Goal: Book appointment/travel/reservation: Book appointment/travel/reservation

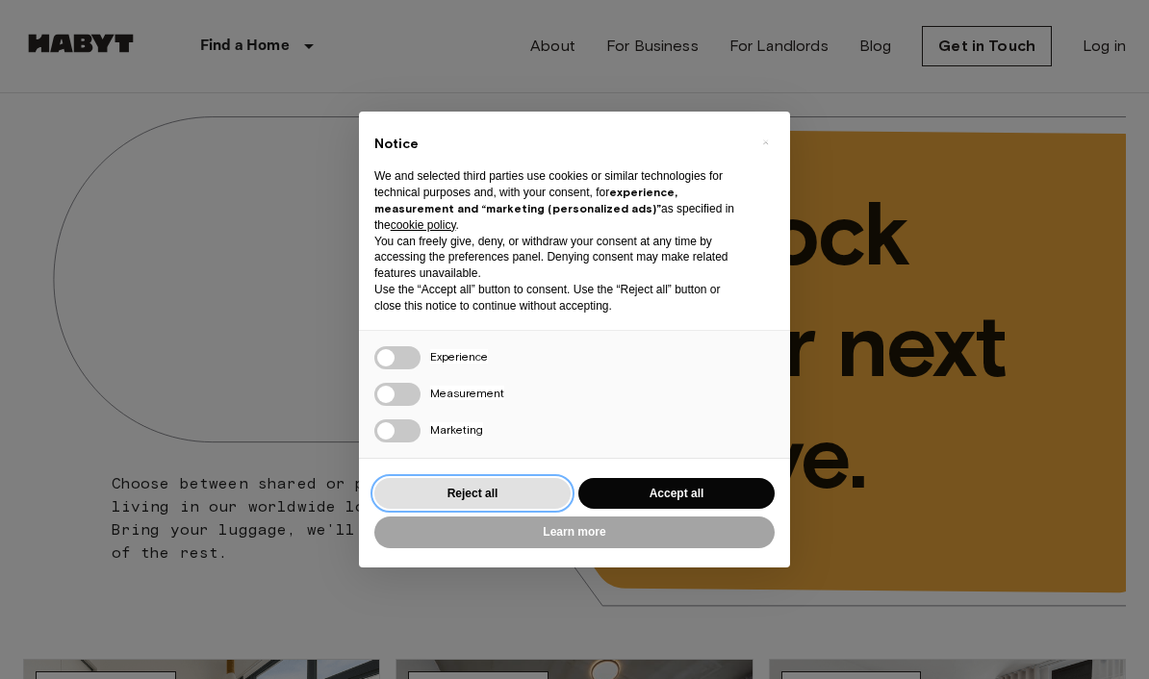
click at [510, 487] on button "Reject all" at bounding box center [472, 494] width 196 height 32
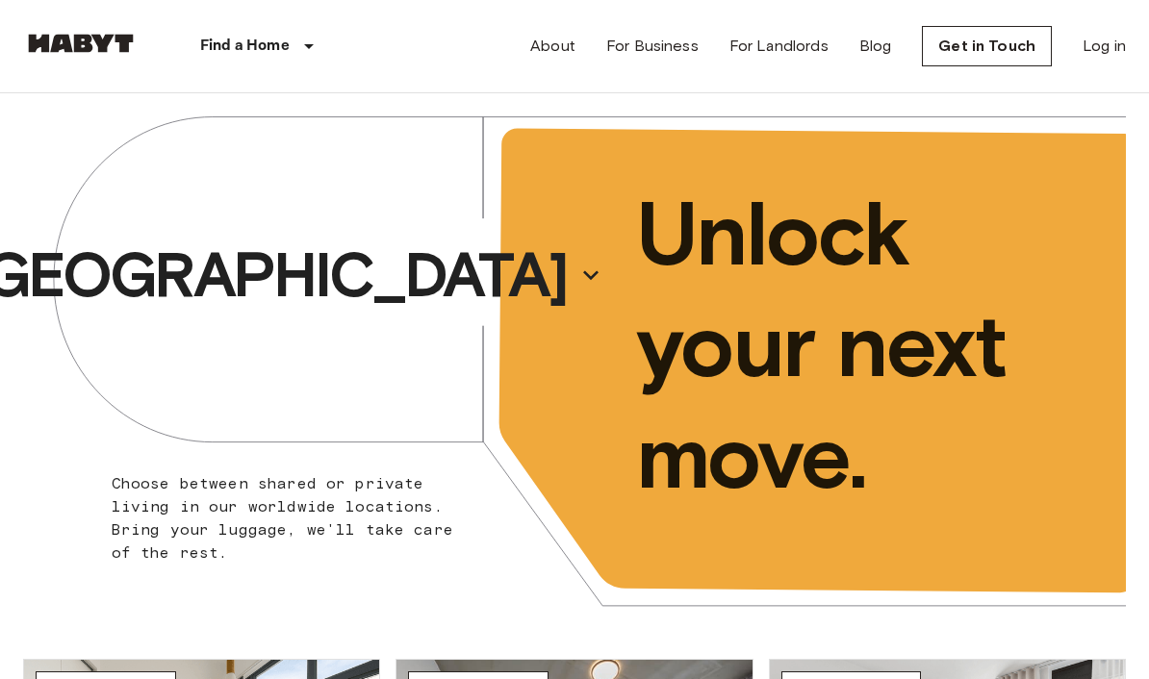
click at [423, 258] on button "[GEOGRAPHIC_DATA]" at bounding box center [283, 275] width 652 height 89
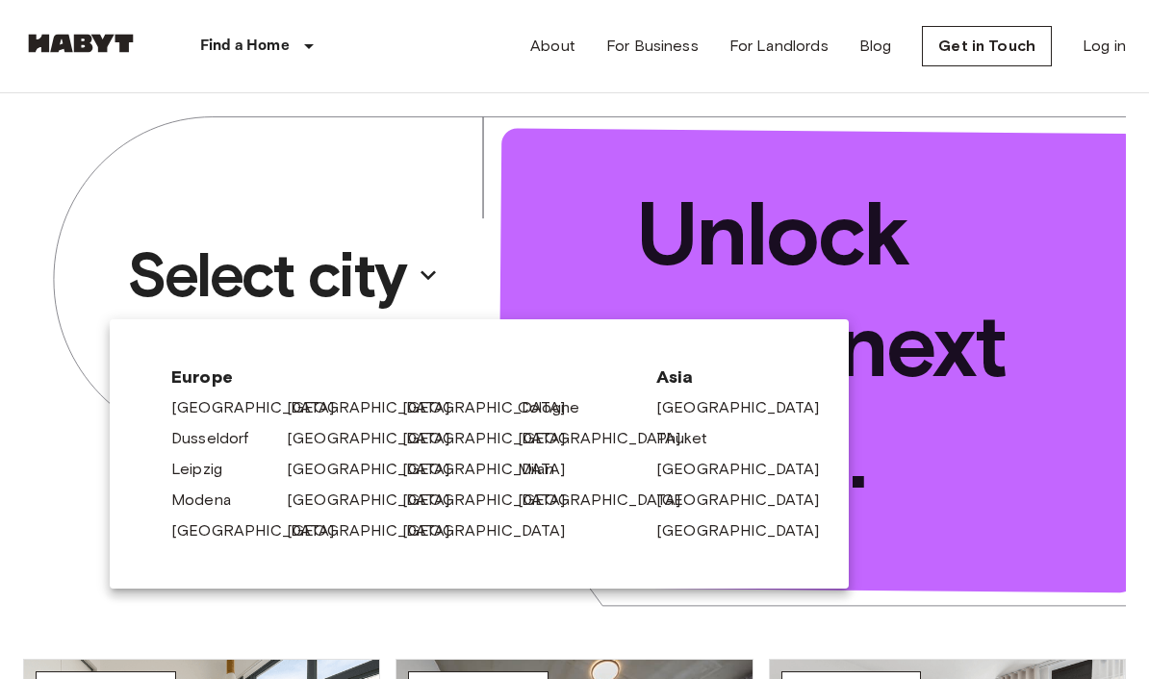
click at [1080, 141] on div at bounding box center [574, 339] width 1149 height 679
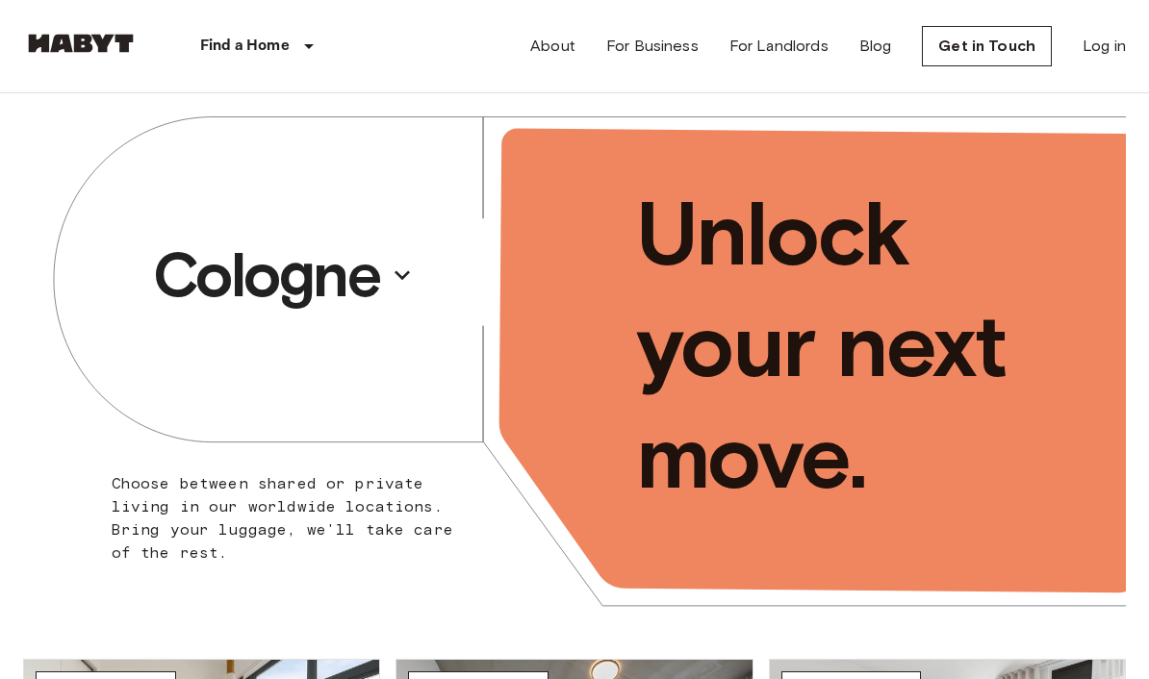
click at [294, 249] on p "Cologne" at bounding box center [266, 275] width 226 height 77
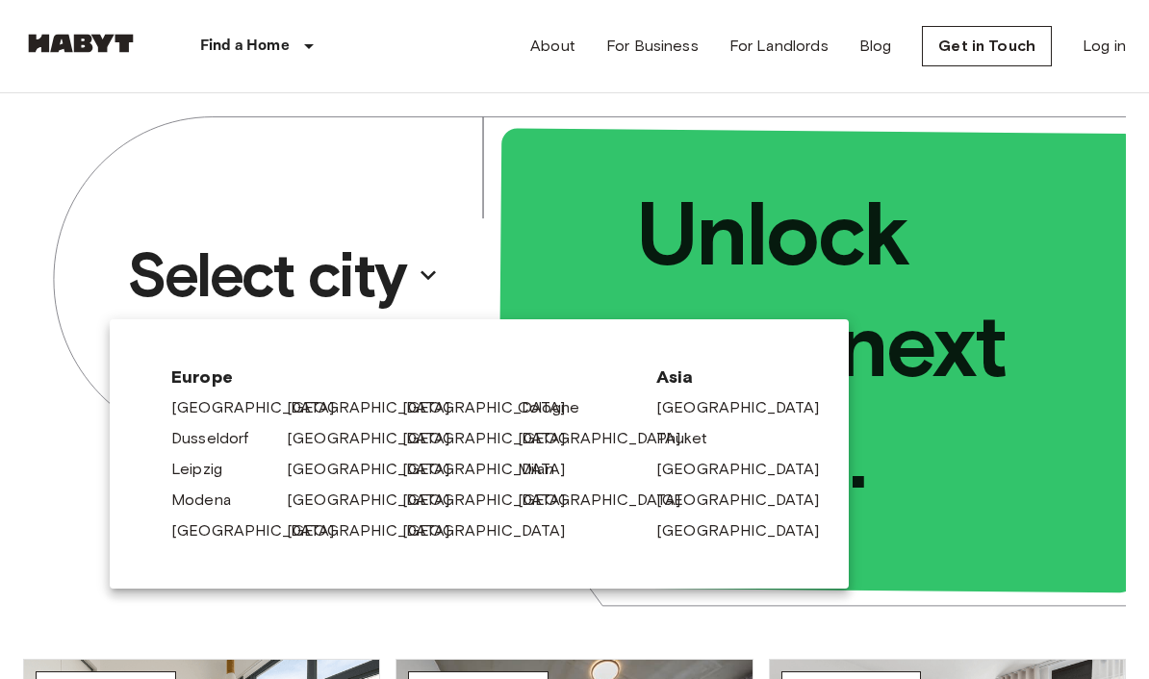
click at [421, 502] on link "[GEOGRAPHIC_DATA]" at bounding box center [493, 500] width 183 height 23
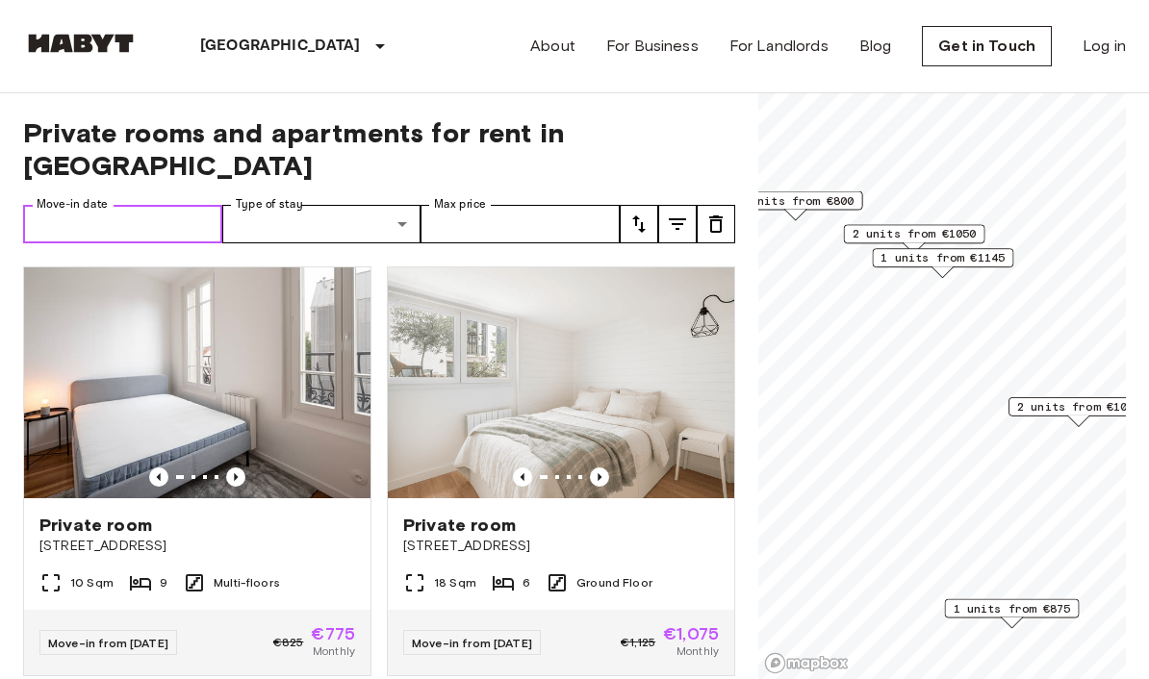
click at [148, 205] on input "Move-in date" at bounding box center [122, 224] width 199 height 38
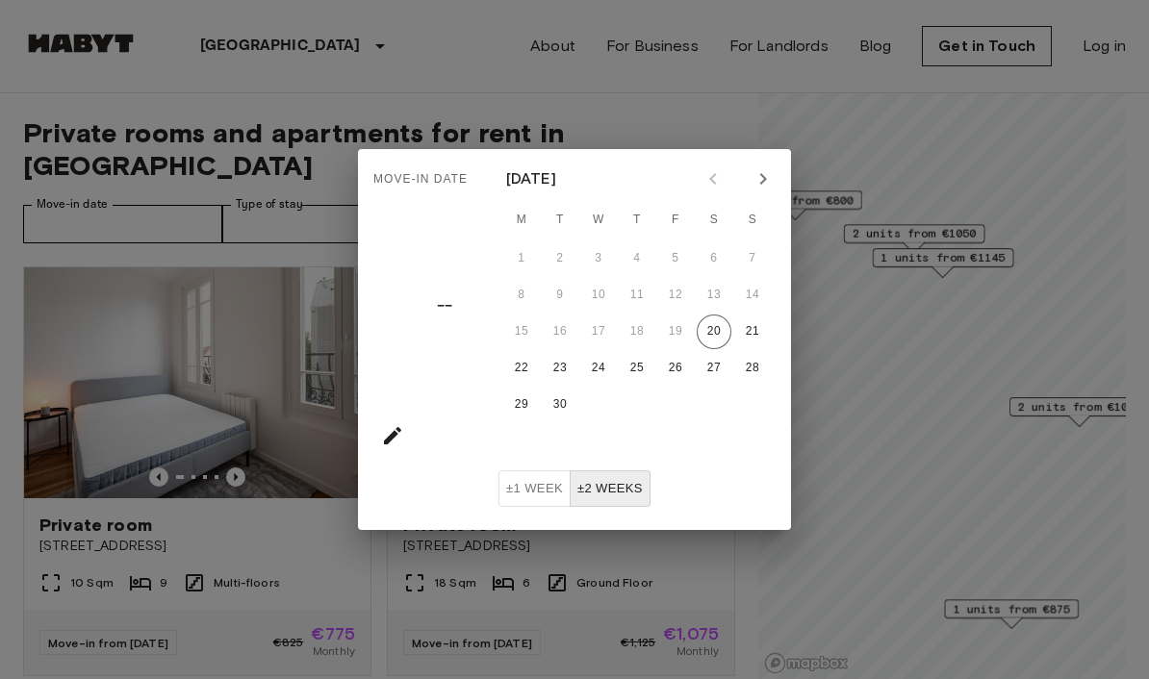
click at [762, 188] on icon "Next month" at bounding box center [762, 178] width 23 height 23
click at [761, 188] on icon "Next month" at bounding box center [762, 178] width 23 height 23
click at [759, 194] on button "Next month" at bounding box center [763, 179] width 33 height 33
click at [753, 191] on button "Next month" at bounding box center [763, 179] width 33 height 33
click at [751, 191] on button "Next month" at bounding box center [763, 179] width 33 height 33
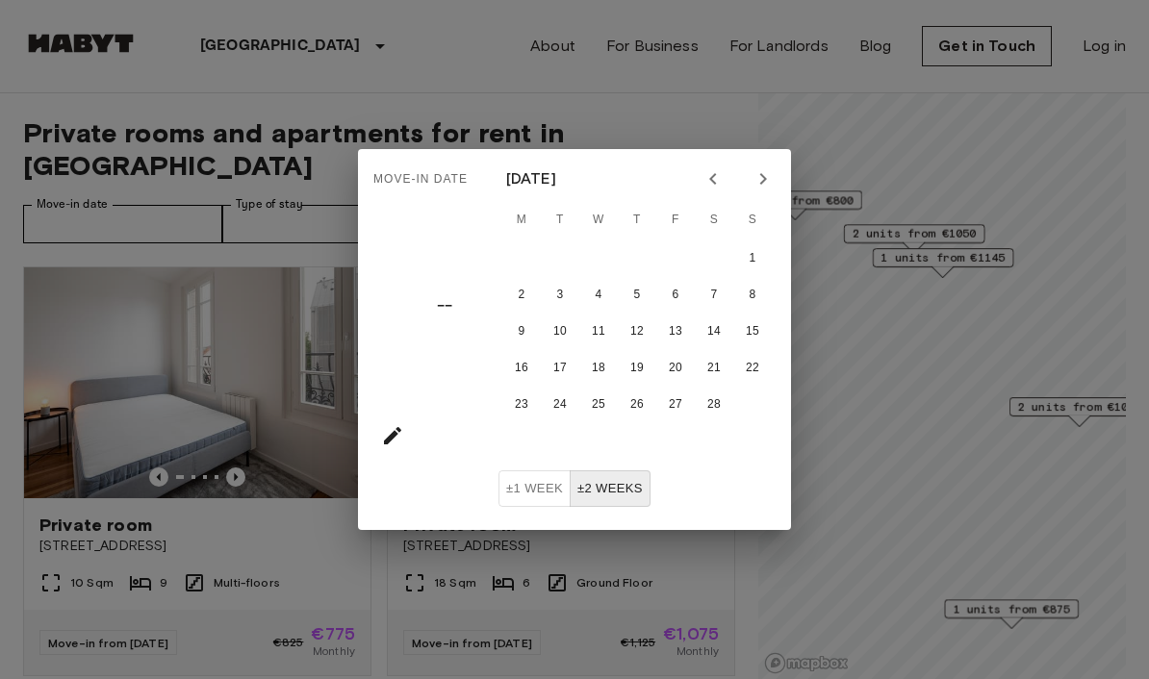
click at [760, 189] on icon "Next month" at bounding box center [762, 178] width 23 height 23
click at [750, 263] on button "1" at bounding box center [752, 258] width 35 height 35
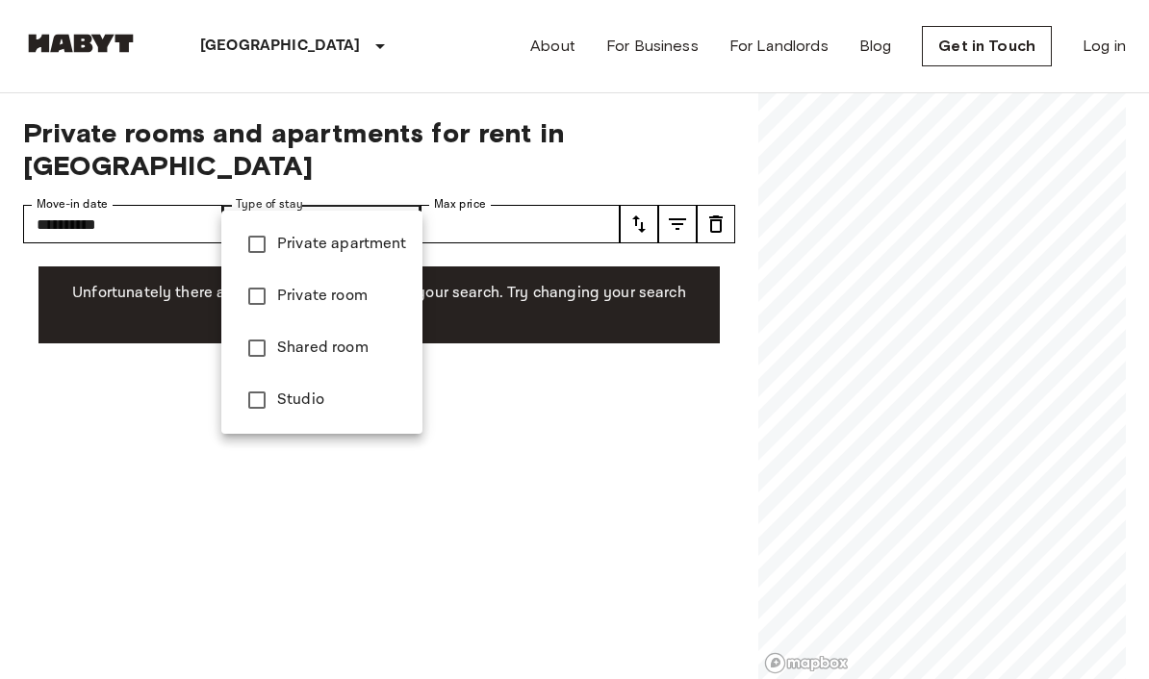
click at [560, 445] on div at bounding box center [574, 339] width 1149 height 679
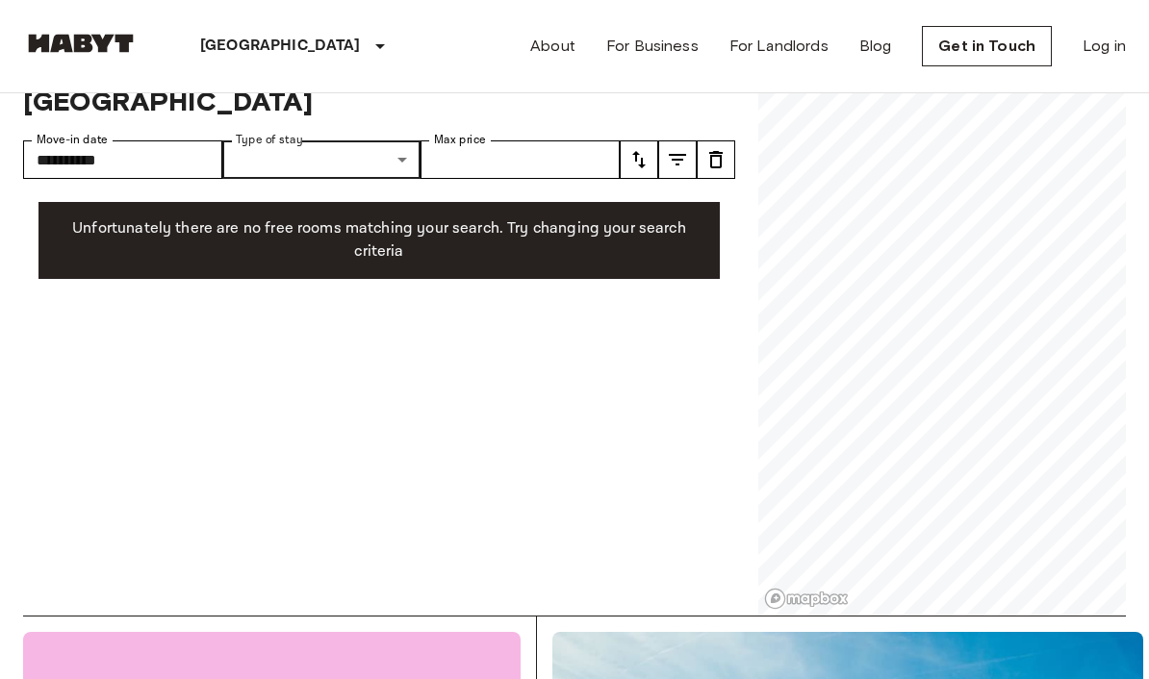
scroll to position [66, 0]
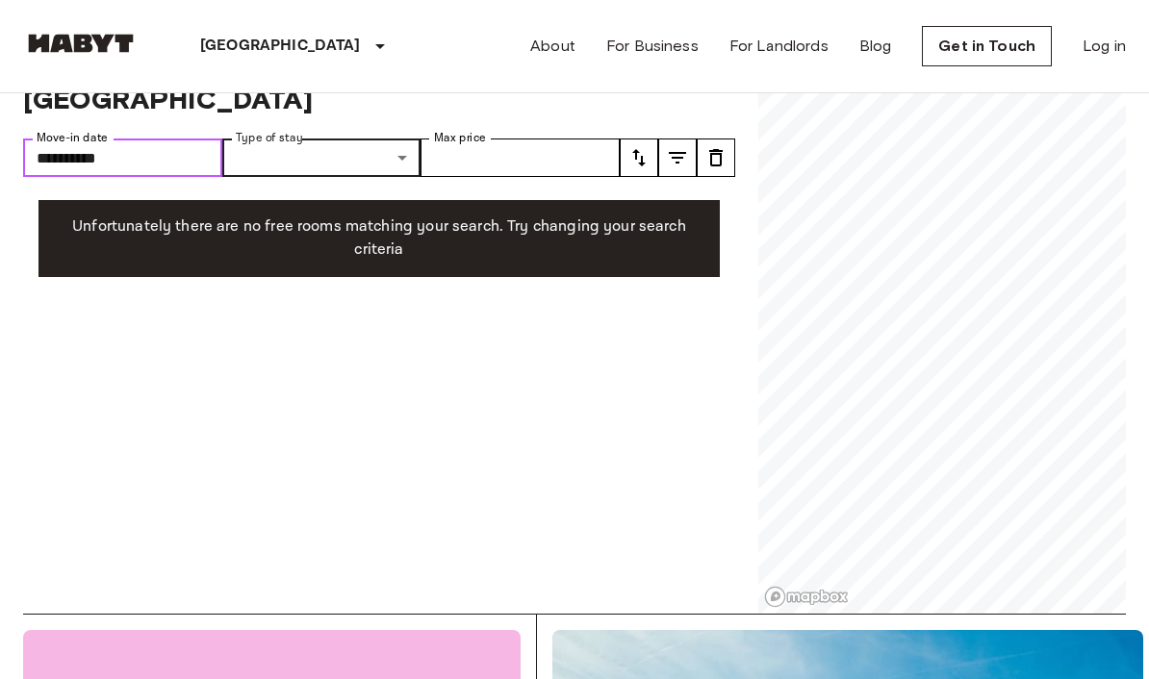
click at [98, 139] on input "**********" at bounding box center [122, 158] width 199 height 38
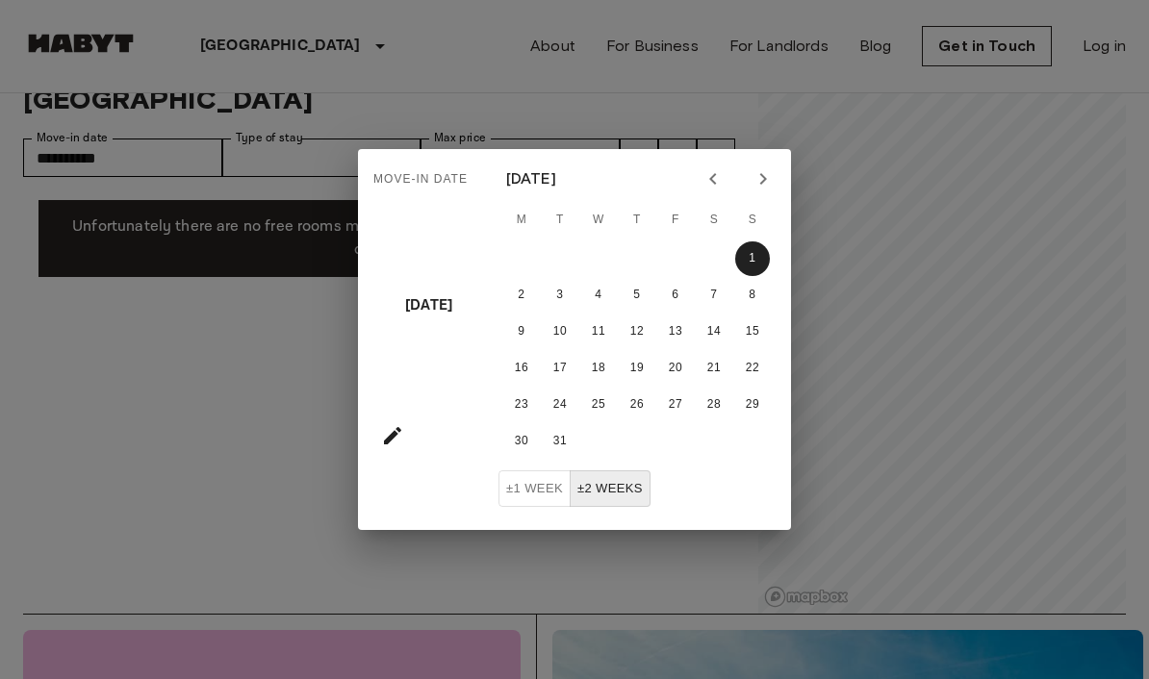
click at [775, 172] on button "Next month" at bounding box center [763, 179] width 33 height 33
click at [600, 265] on button "1" at bounding box center [598, 258] width 35 height 35
type input "**********"
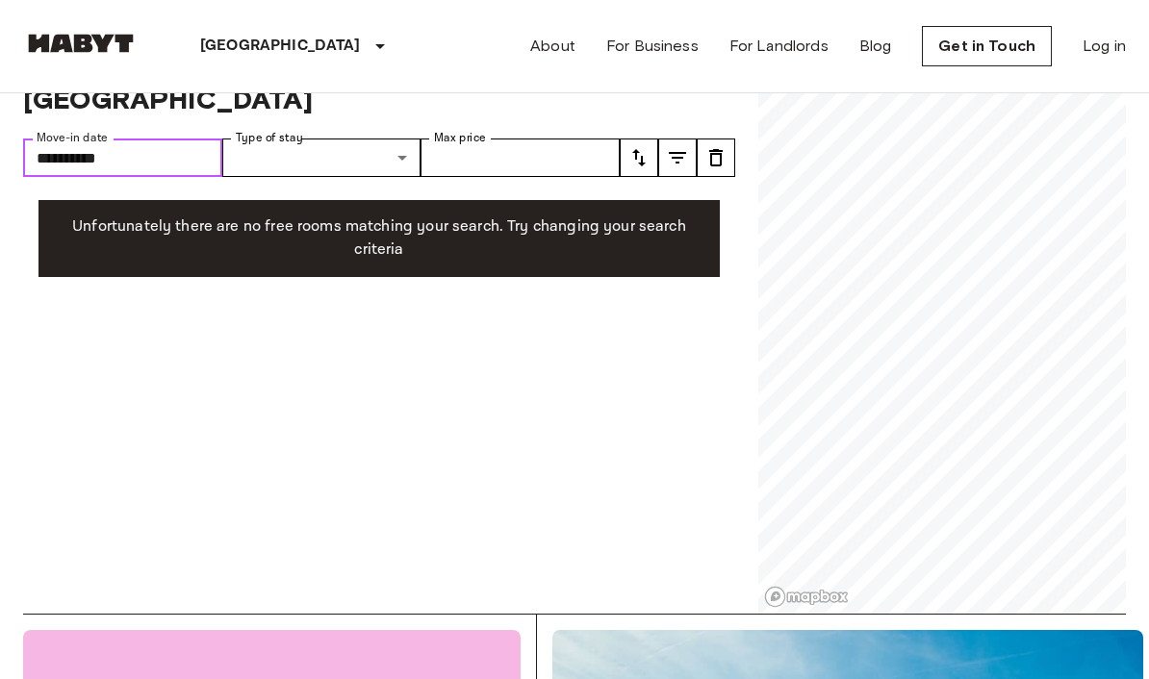
click at [92, 139] on input "**********" at bounding box center [122, 158] width 199 height 38
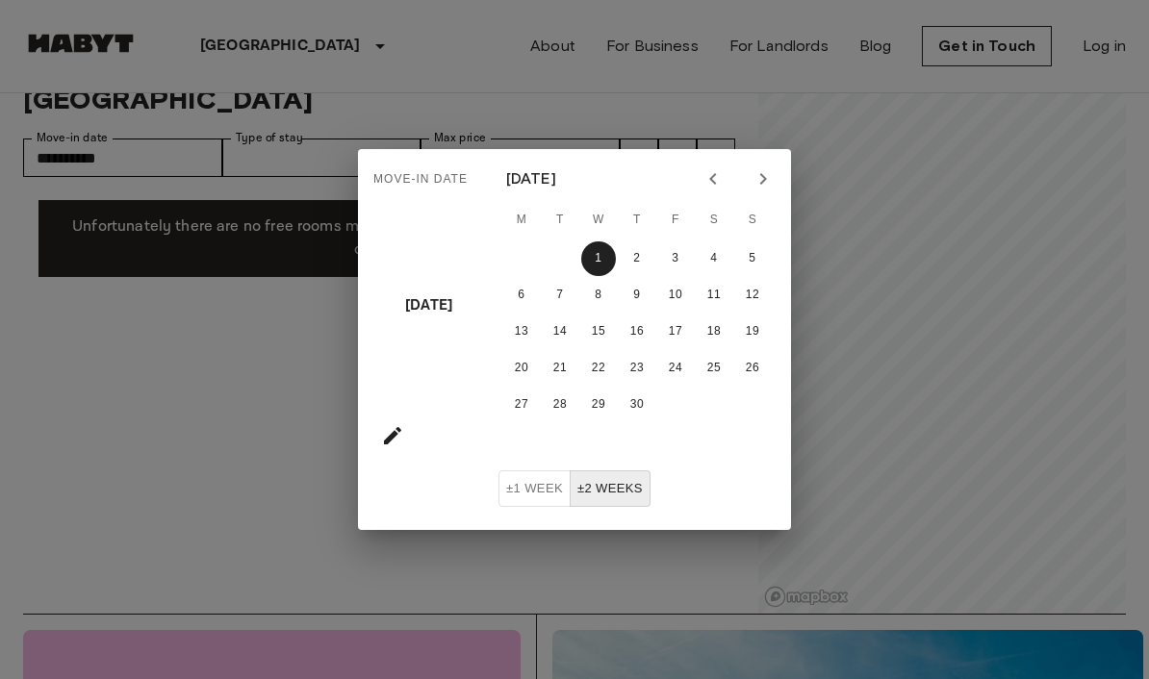
click at [608, 264] on button "1" at bounding box center [598, 258] width 35 height 35
click at [59, 96] on div "Move-in date Wed, Apr [DATE] M T W T F S S 1 2 3 4 5 6 7 8 9 10 11 12 13 14 15 …" at bounding box center [574, 339] width 1149 height 679
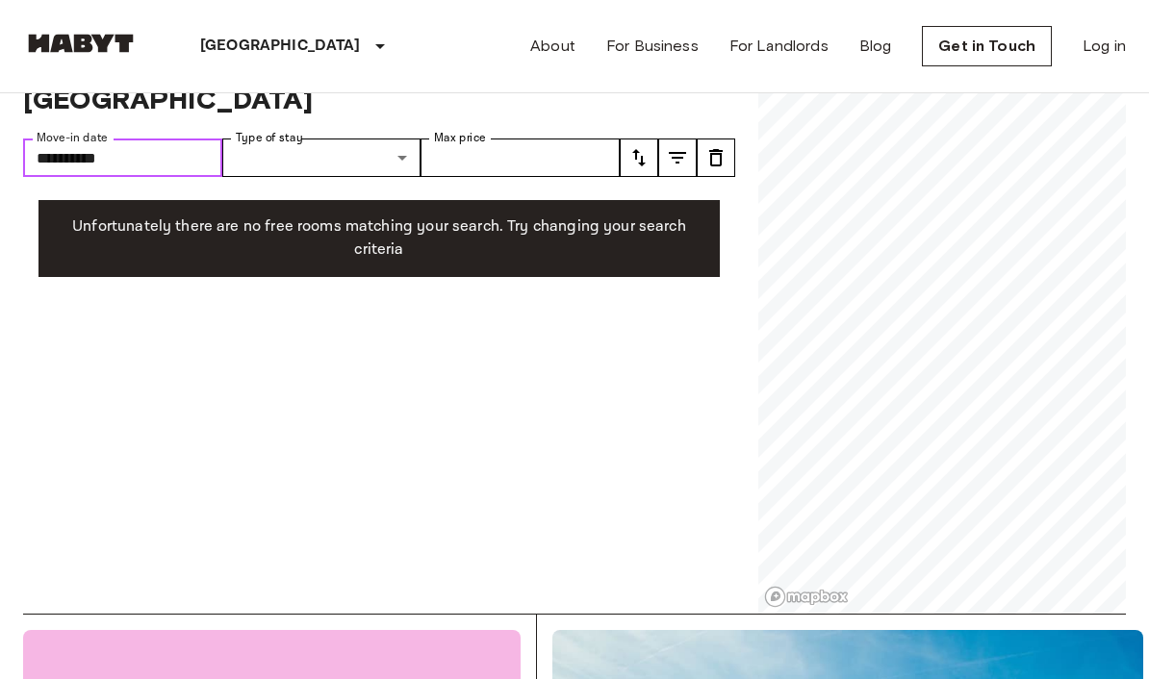
click at [107, 139] on input "**********" at bounding box center [122, 158] width 199 height 38
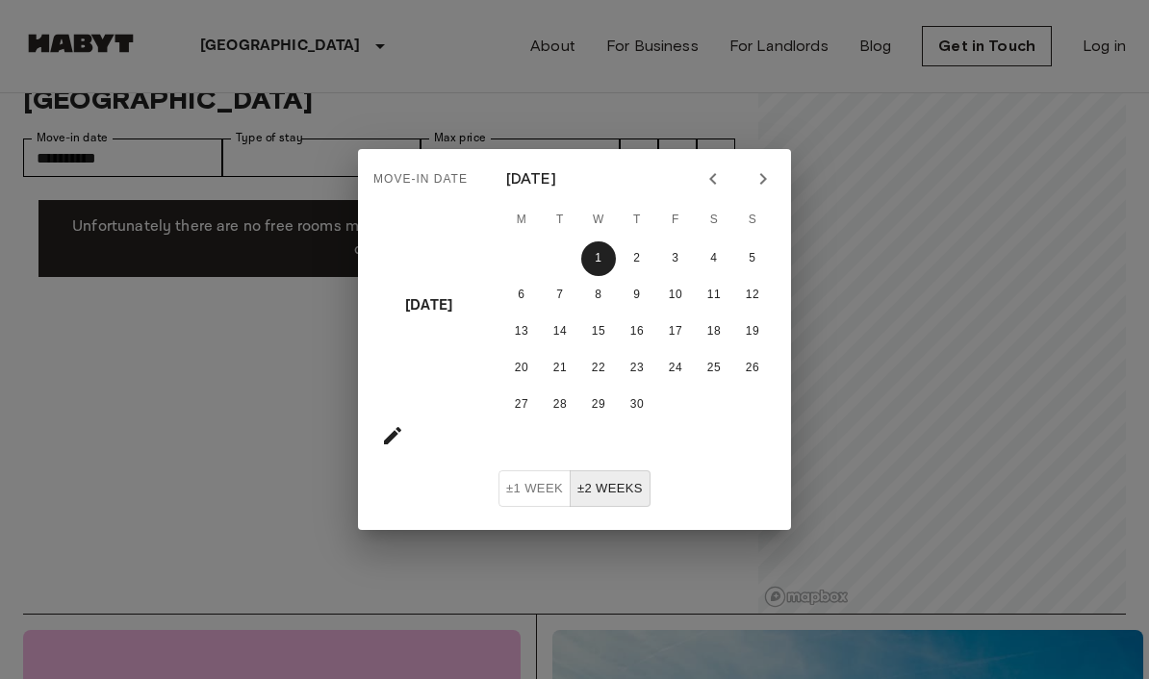
click at [785, 133] on div "Move-in date Wed, Apr [DATE] M T W T F S S 1 2 3 4 5 6 7 8 9 10 11 12 13 14 15 …" at bounding box center [574, 339] width 1149 height 679
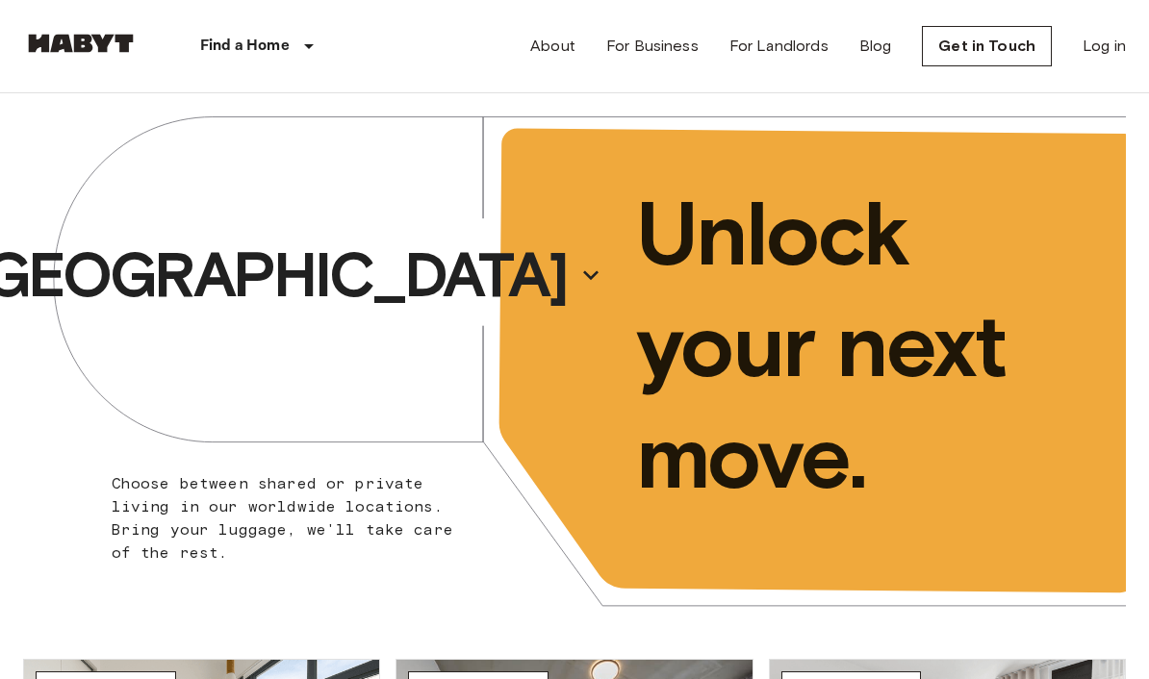
click at [191, 307] on p "[GEOGRAPHIC_DATA]" at bounding box center [265, 275] width 602 height 77
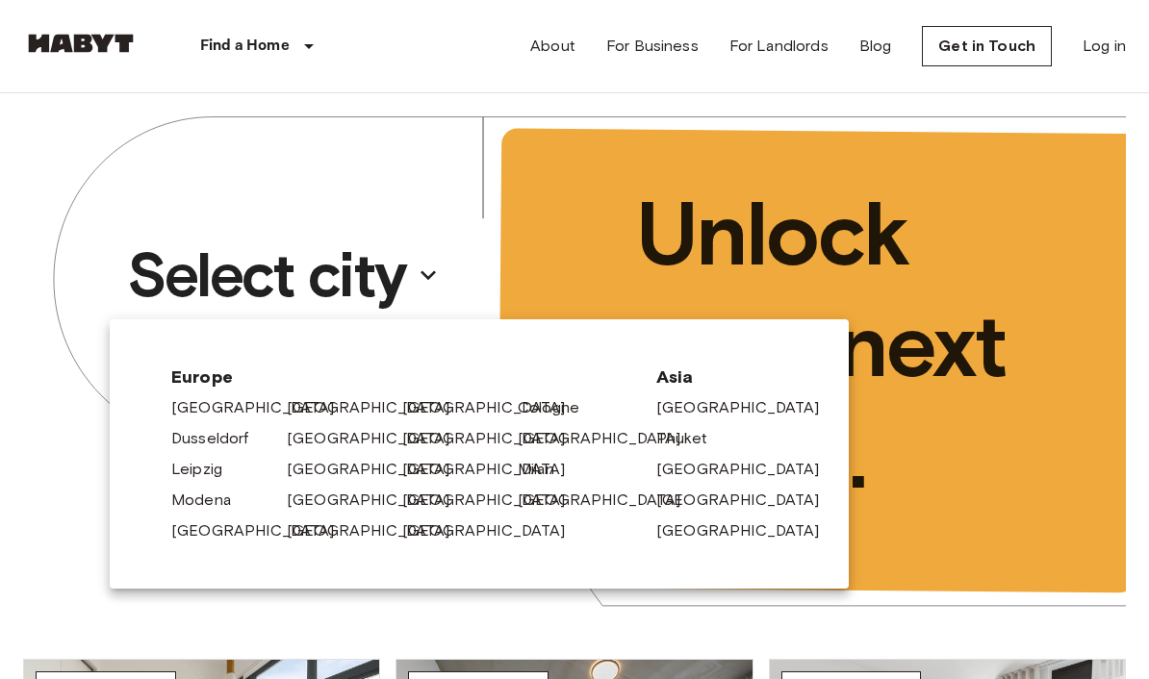
click at [439, 498] on link "[GEOGRAPHIC_DATA]" at bounding box center [493, 500] width 183 height 23
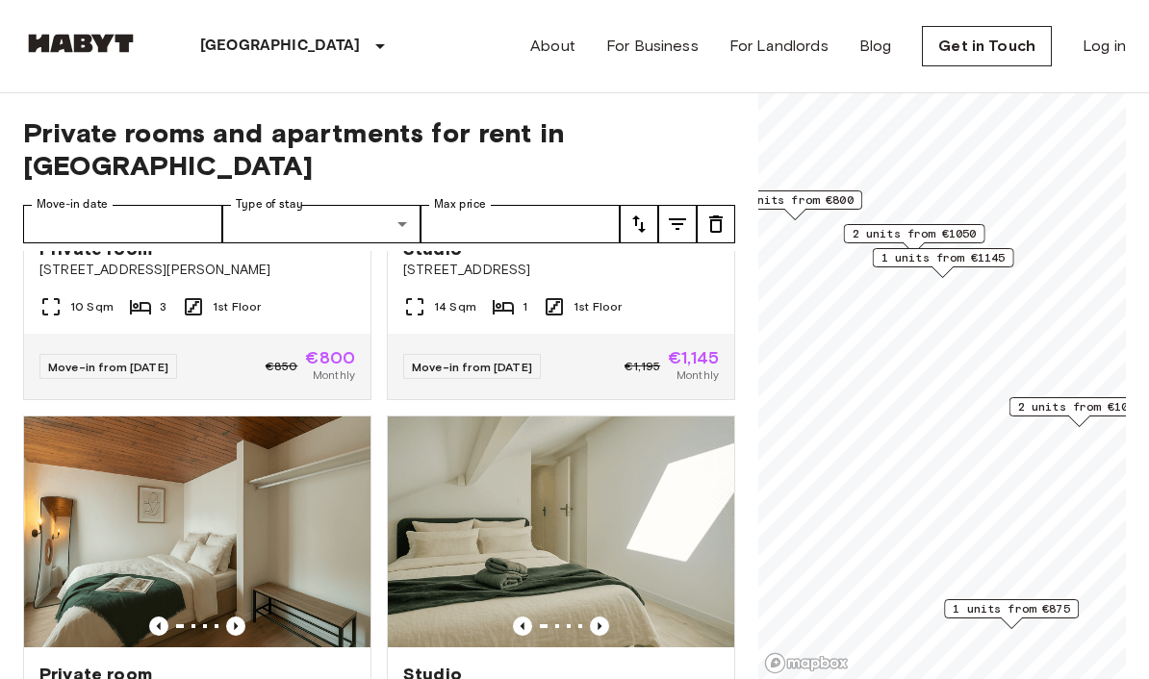
scroll to position [1128, 0]
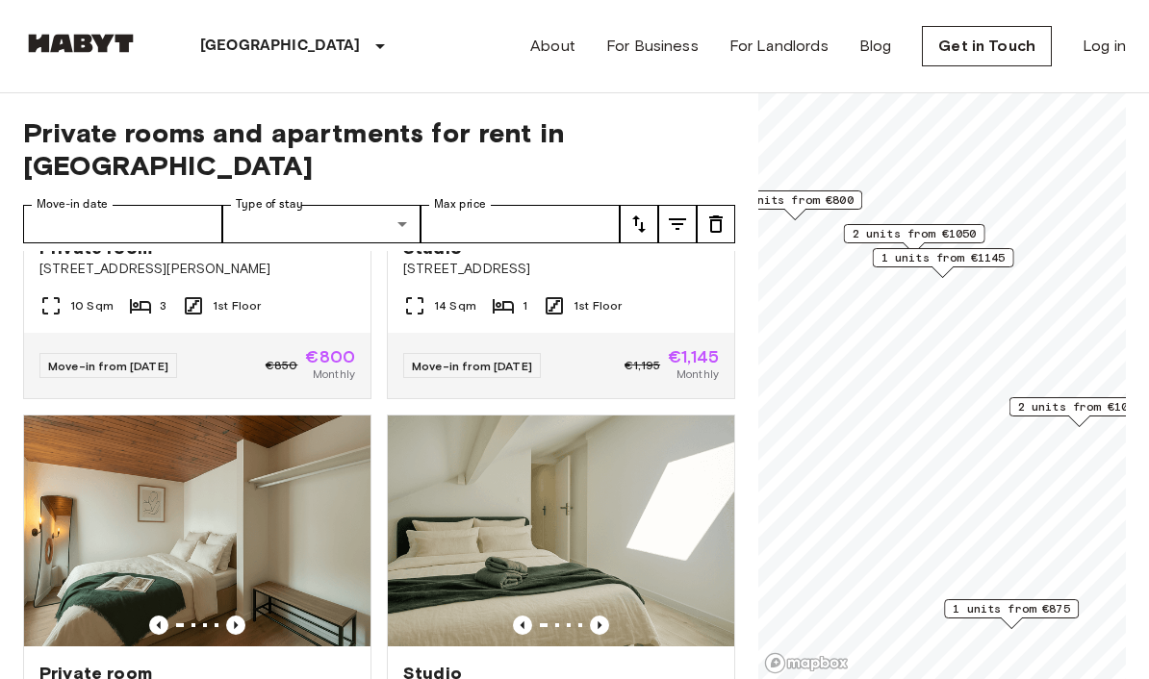
click at [316, 515] on img at bounding box center [197, 531] width 346 height 231
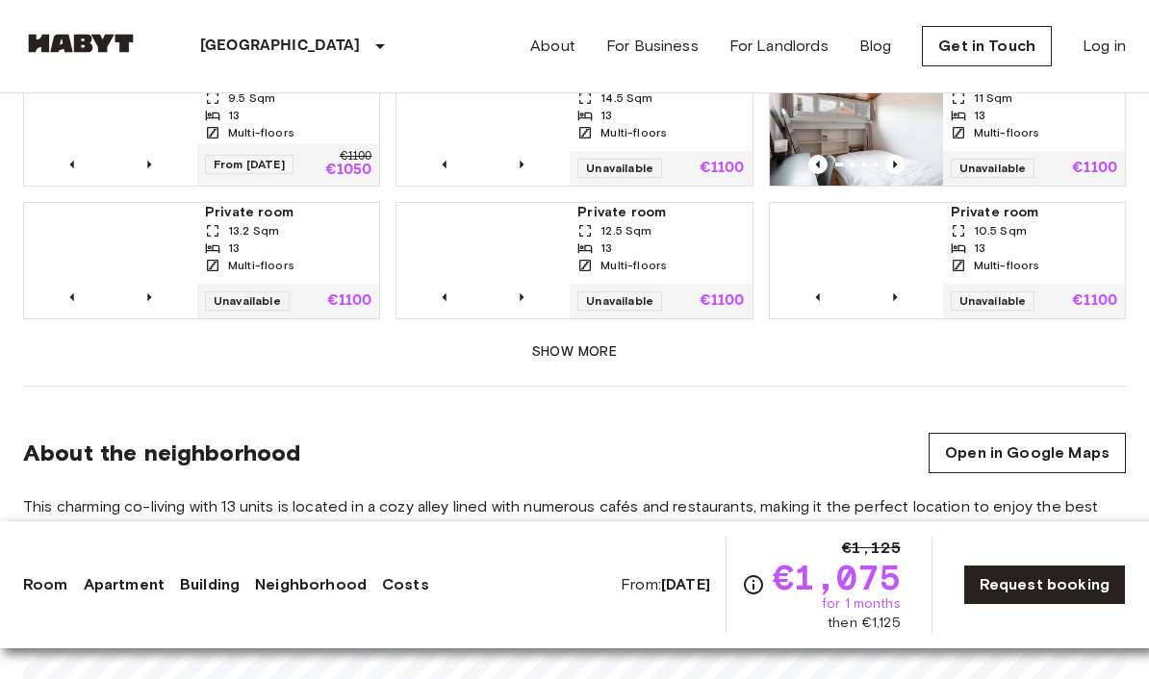
scroll to position [1467, 0]
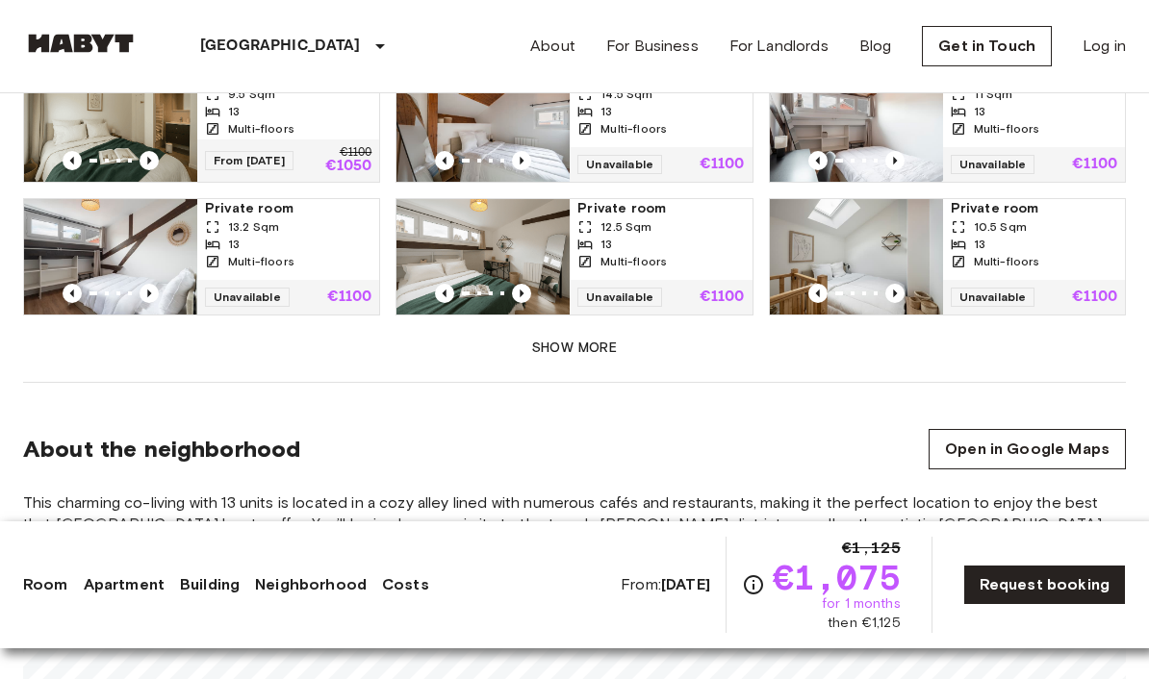
click at [996, 359] on button "Show more" at bounding box center [574, 349] width 1103 height 36
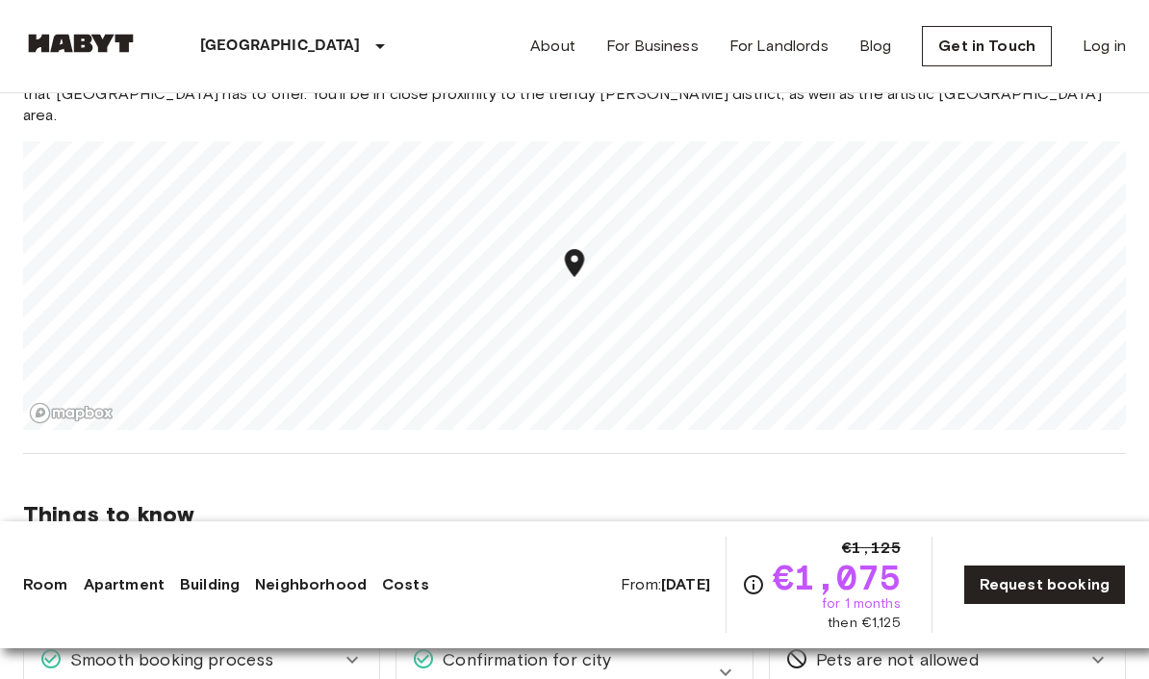
scroll to position [2107, 0]
